Goal: Task Accomplishment & Management: Complete application form

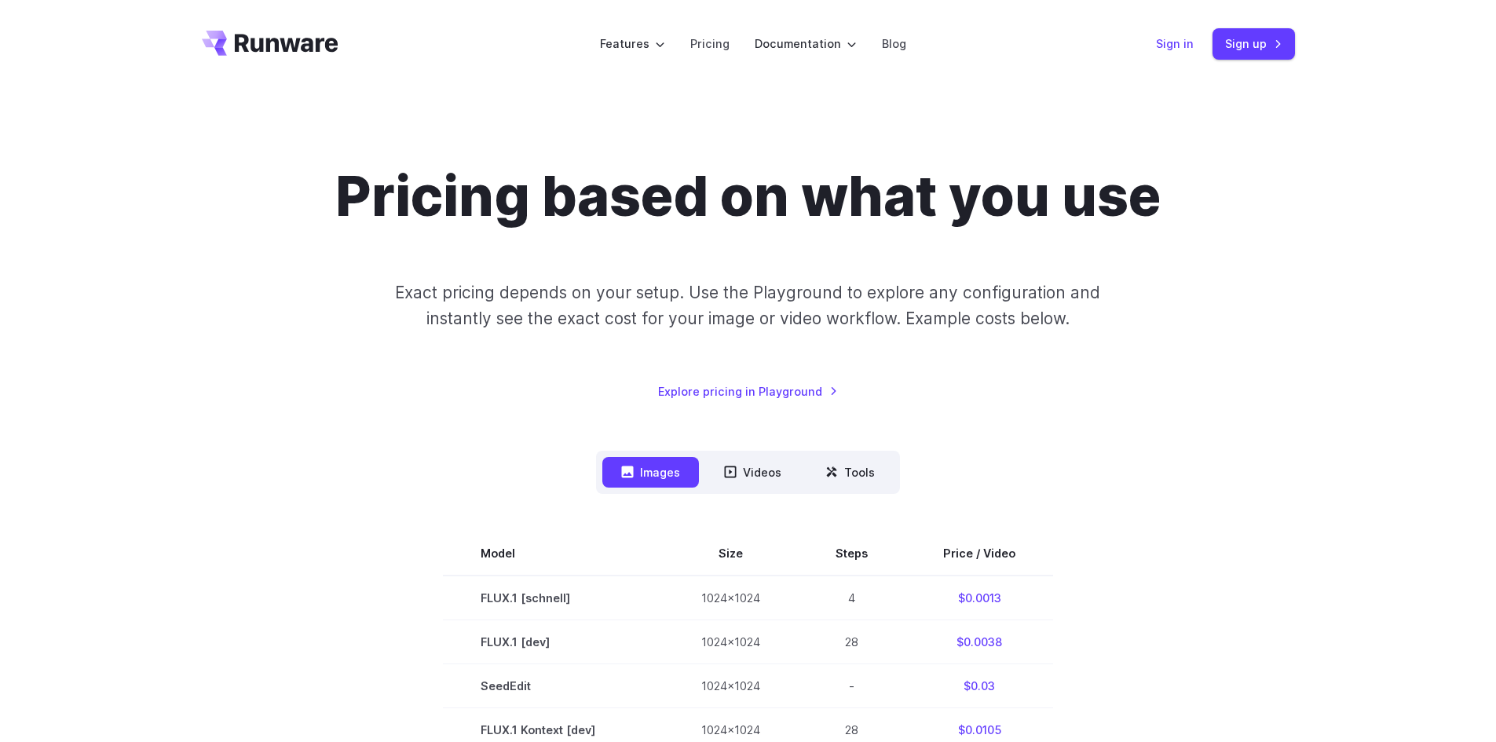
click at [1167, 49] on link "Sign in" at bounding box center [1175, 44] width 38 height 18
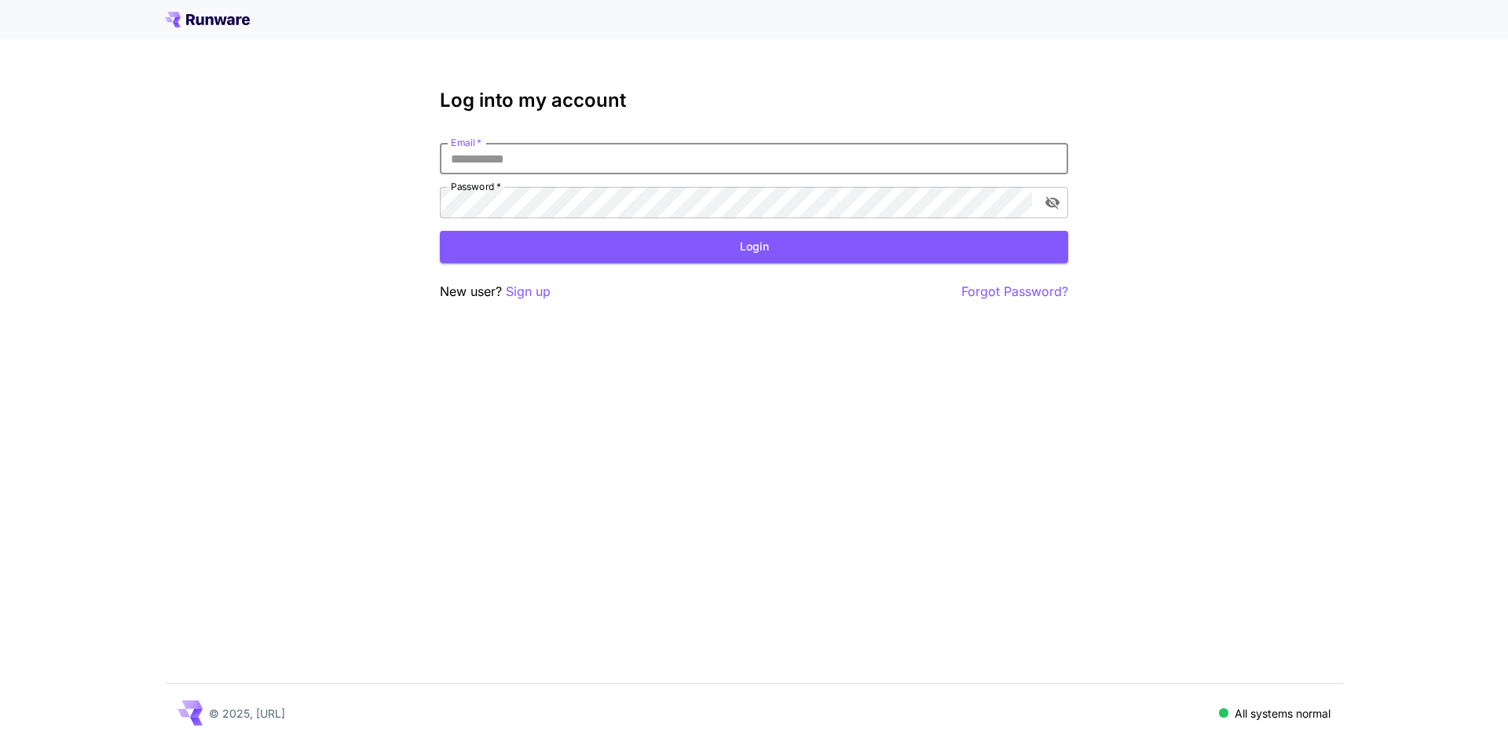
click at [534, 283] on p "Sign up" at bounding box center [528, 292] width 45 height 20
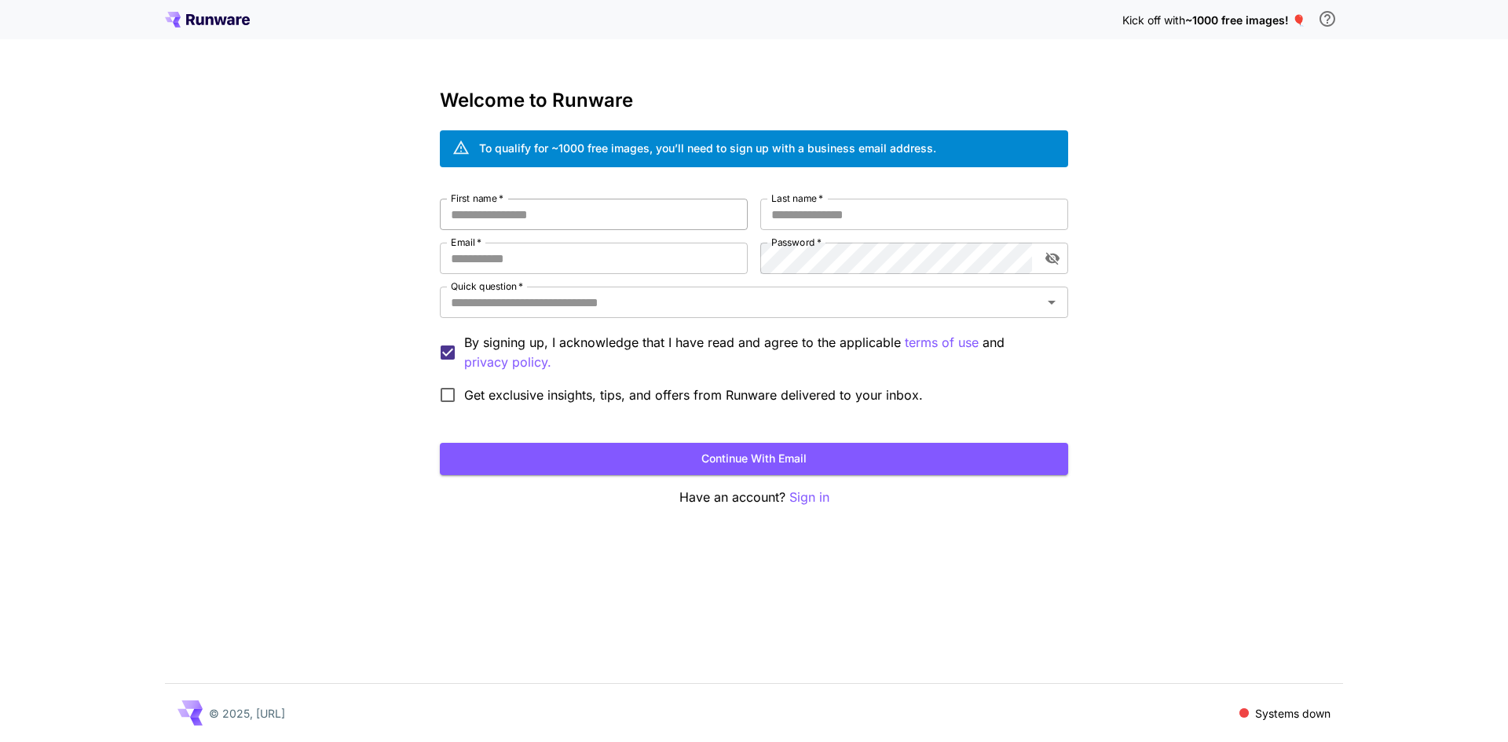
click at [582, 229] on input "First name   *" at bounding box center [594, 214] width 308 height 31
click at [586, 221] on input "First name   *" at bounding box center [594, 214] width 308 height 31
type input "*"
click at [548, 266] on input "Email   *" at bounding box center [594, 258] width 308 height 31
click at [558, 211] on input "First name   *" at bounding box center [594, 214] width 308 height 31
